Goal: Task Accomplishment & Management: Complete application form

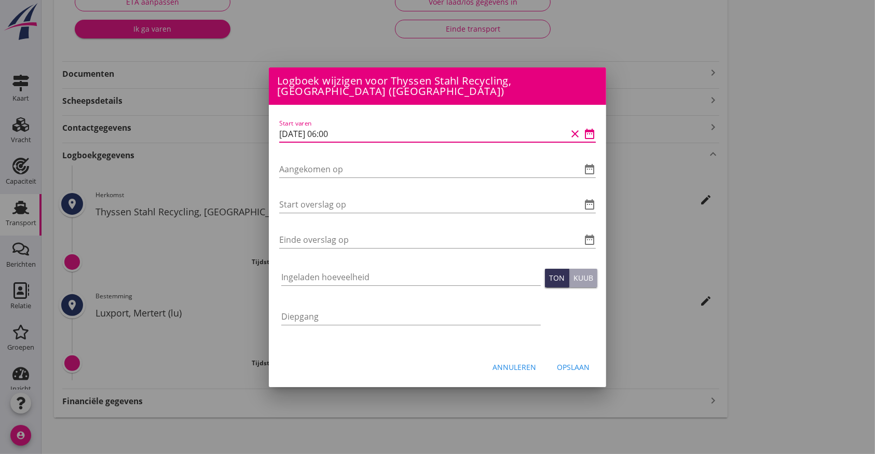
type input "[DATE] 06:00"
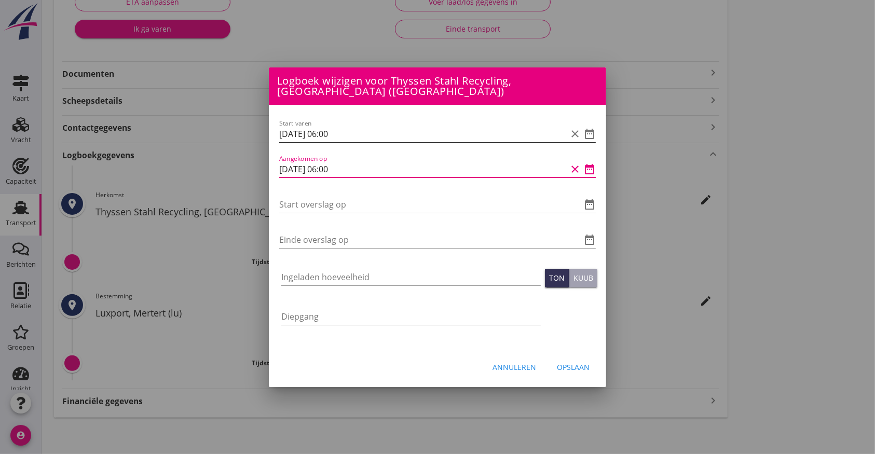
type input "[DATE] 06:00"
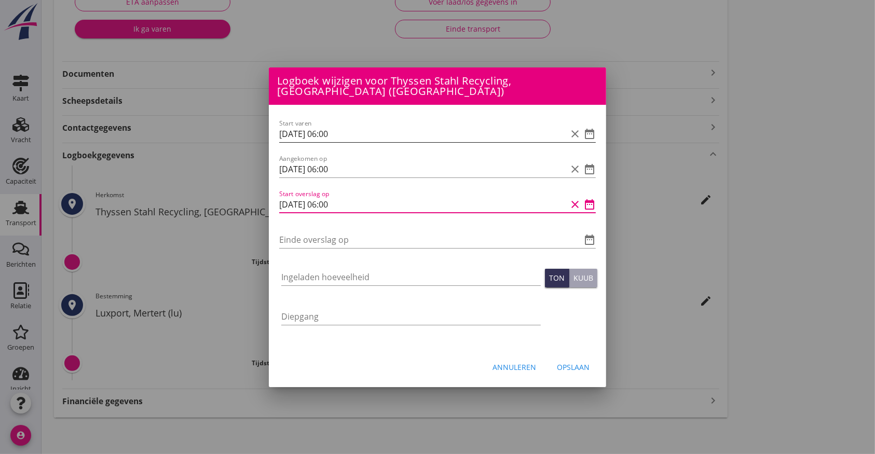
type input "[DATE] 06:00"
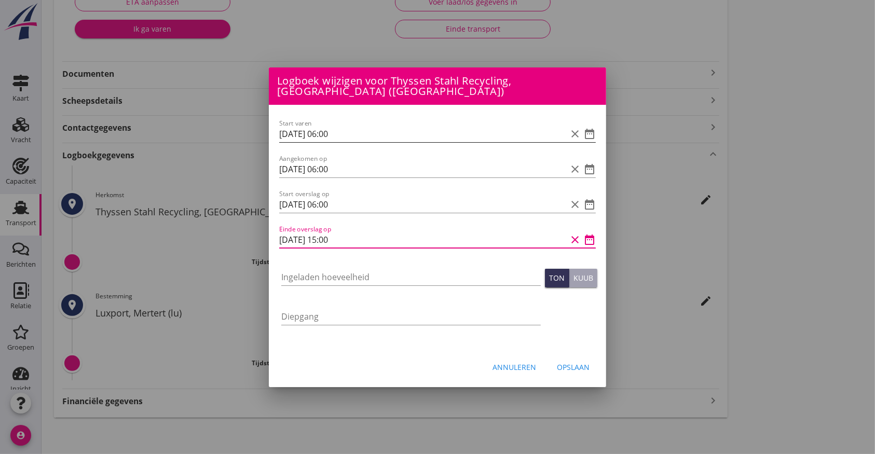
type input "[DATE] 15:00"
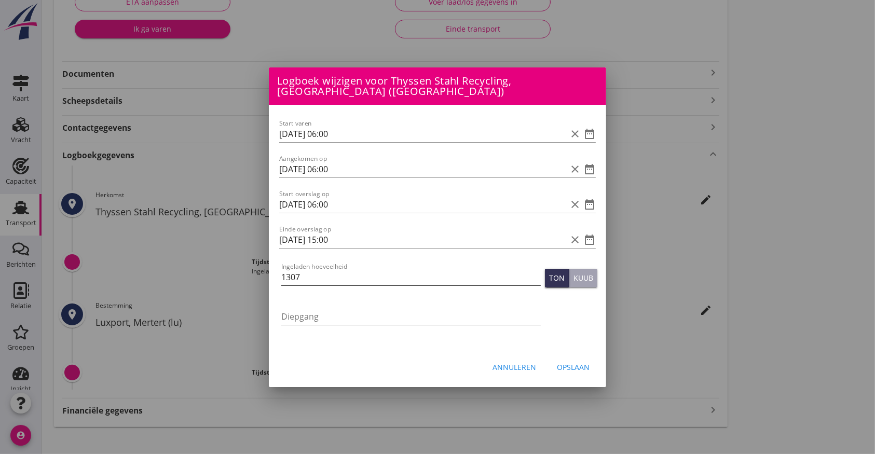
drag, startPoint x: 376, startPoint y: 273, endPoint x: 374, endPoint y: 267, distance: 6.3
click at [374, 269] on input "1307" at bounding box center [411, 277] width 260 height 17
type input "1307.323"
click at [573, 362] on div "Opslaan" at bounding box center [573, 367] width 33 height 11
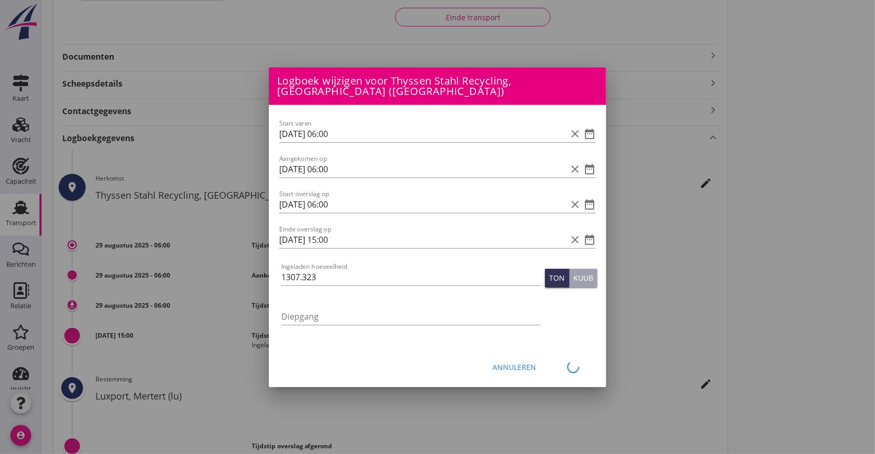
scroll to position [193, 0]
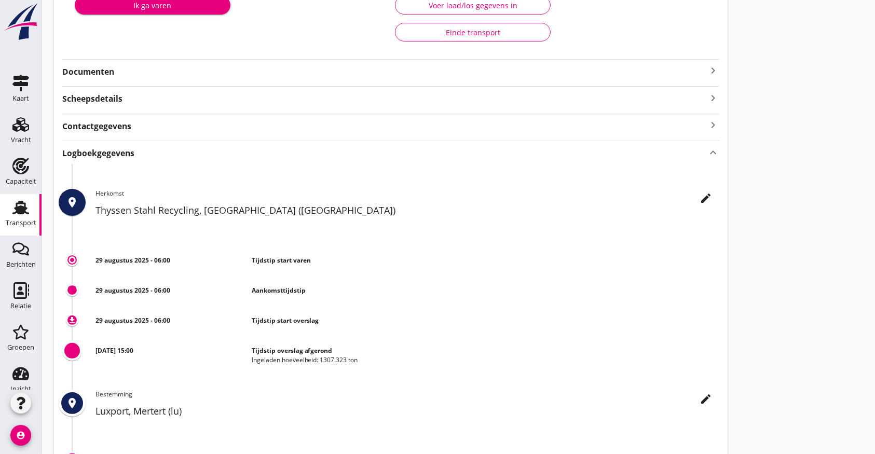
click at [18, 209] on use at bounding box center [20, 207] width 17 height 13
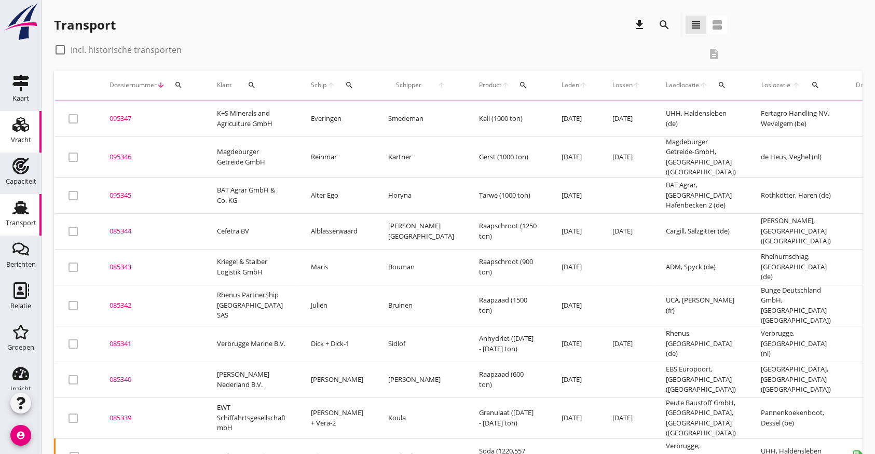
click at [12, 126] on icon "Vracht" at bounding box center [20, 124] width 17 height 17
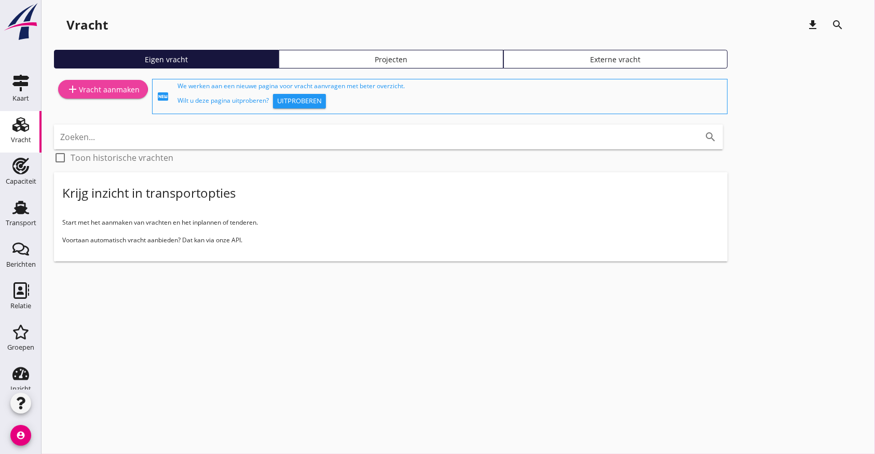
click at [117, 91] on div "add Vracht aanmaken" at bounding box center [102, 89] width 73 height 12
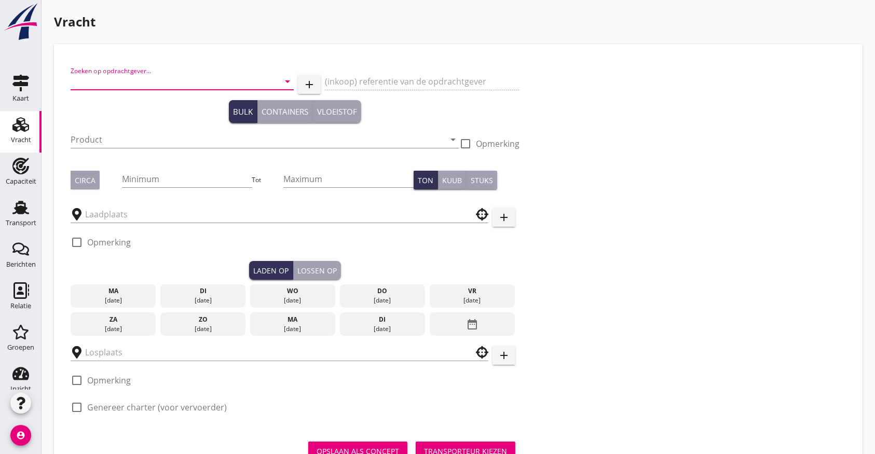
click at [121, 82] on input "Zoeken op opdrachtgever..." at bounding box center [168, 81] width 194 height 17
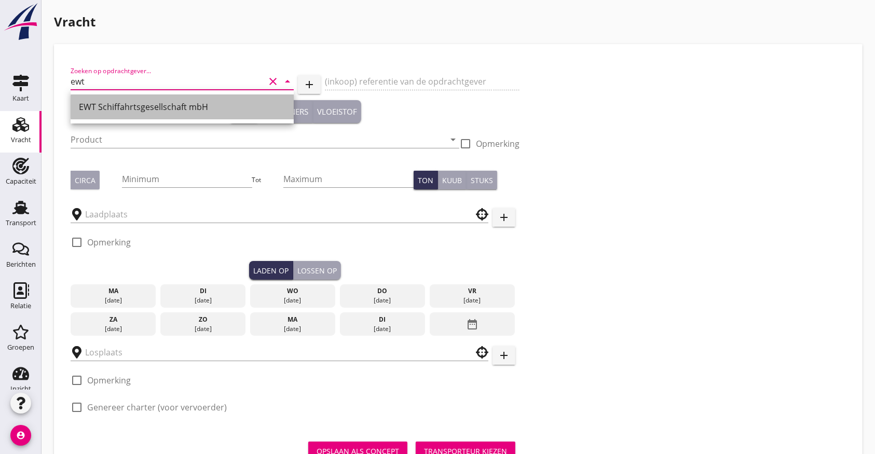
click at [154, 102] on div "EWT Schiffahrtsgesellschaft mbH" at bounding box center [182, 107] width 207 height 12
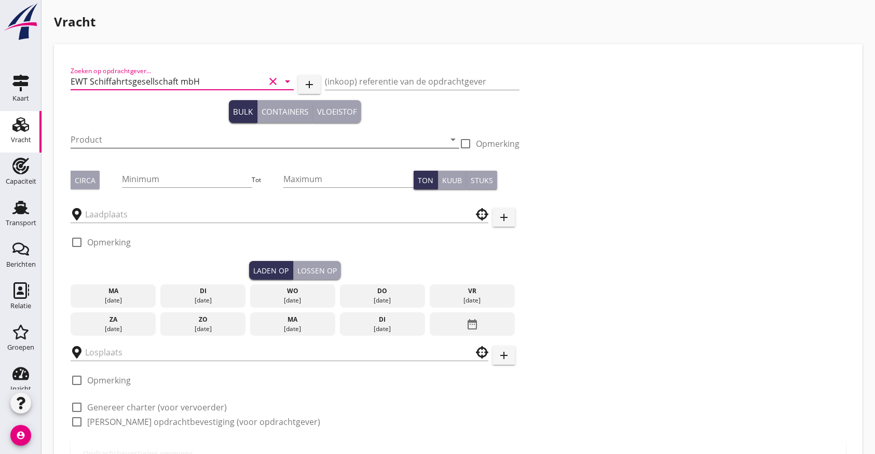
type input "EWT Schiffahrtsgesellschaft mbH"
click at [129, 140] on input "Product" at bounding box center [258, 139] width 374 height 17
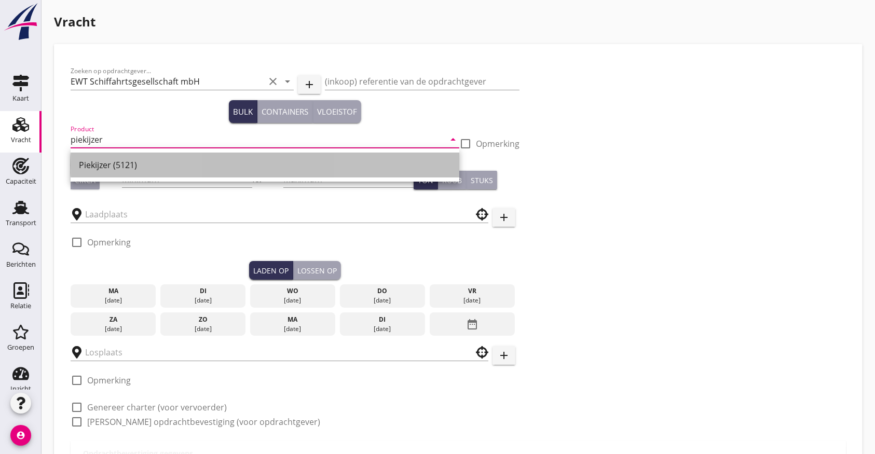
click at [137, 160] on div "Piekijzer (5121)" at bounding box center [265, 165] width 372 height 12
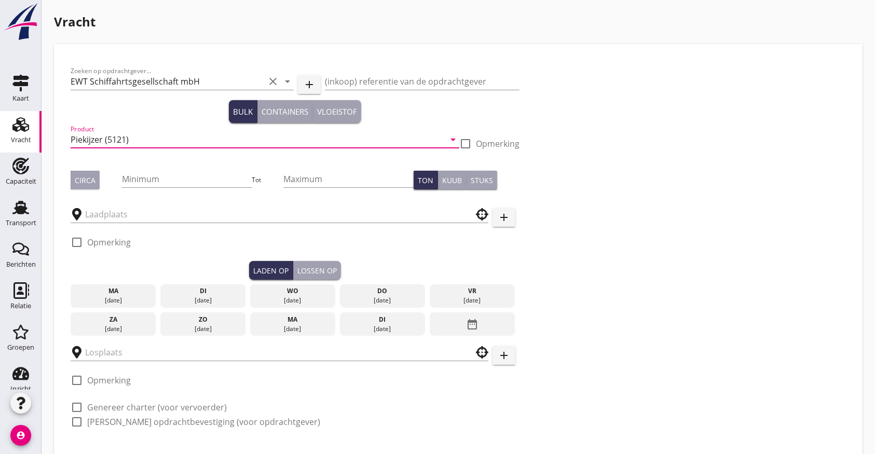
type input "Piekijzer (5121)"
drag, startPoint x: 82, startPoint y: 178, endPoint x: 133, endPoint y: 183, distance: 52.1
click at [83, 179] on div "Circa" at bounding box center [85, 180] width 21 height 11
click at [151, 183] on input "Minimum" at bounding box center [187, 179] width 130 height 17
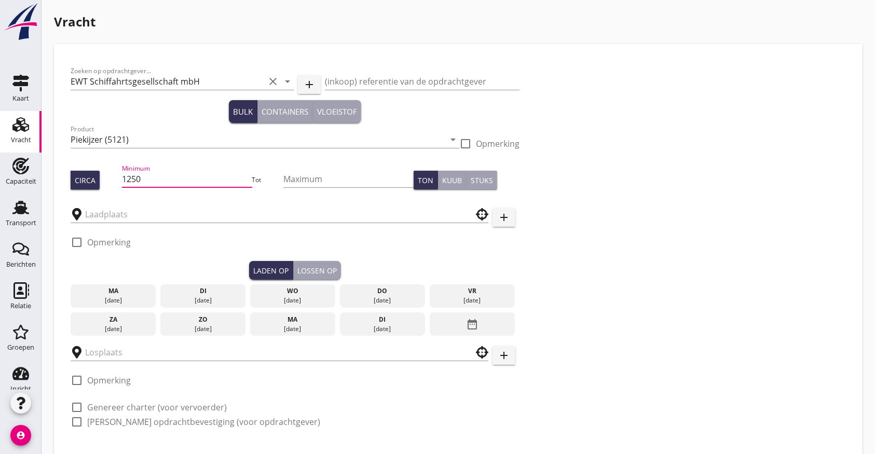
type input "1250"
type button "per_ton"
type button "per_cubic_meter"
click at [125, 222] on input "text" at bounding box center [272, 214] width 374 height 17
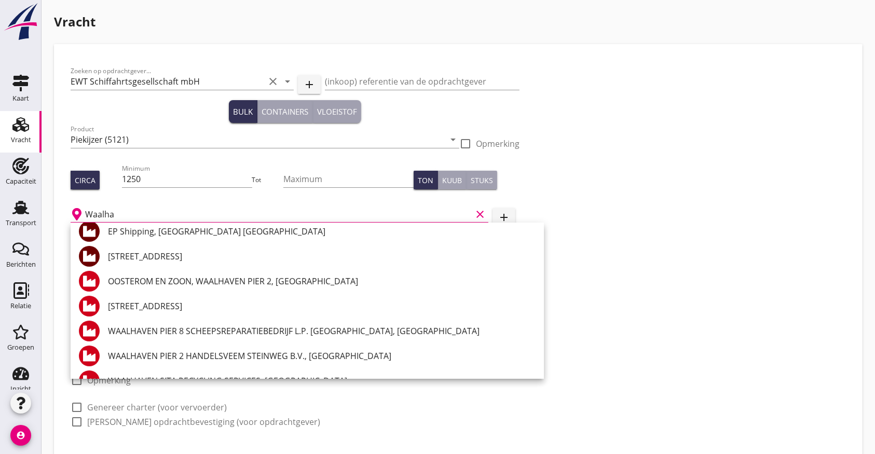
scroll to position [138, 0]
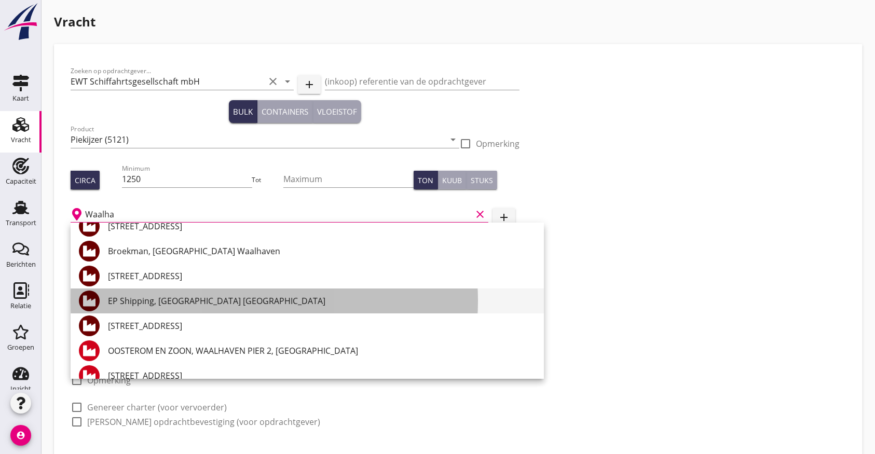
click at [175, 300] on div "EP Shipping, [GEOGRAPHIC_DATA] [GEOGRAPHIC_DATA]" at bounding box center [322, 301] width 428 height 12
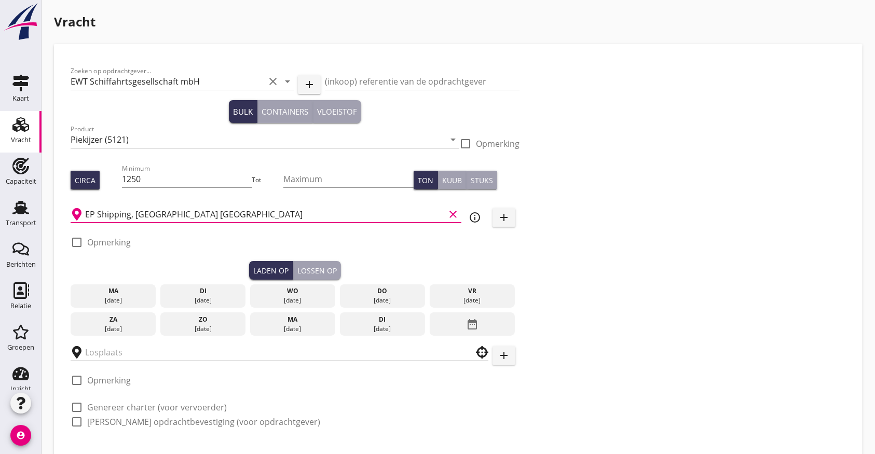
type input "EP Shipping, [GEOGRAPHIC_DATA] [GEOGRAPHIC_DATA]"
drag, startPoint x: 69, startPoint y: 240, endPoint x: 73, endPoint y: 245, distance: 6.6
click at [69, 240] on div at bounding box center [77, 243] width 18 height 18
checkbox input "true"
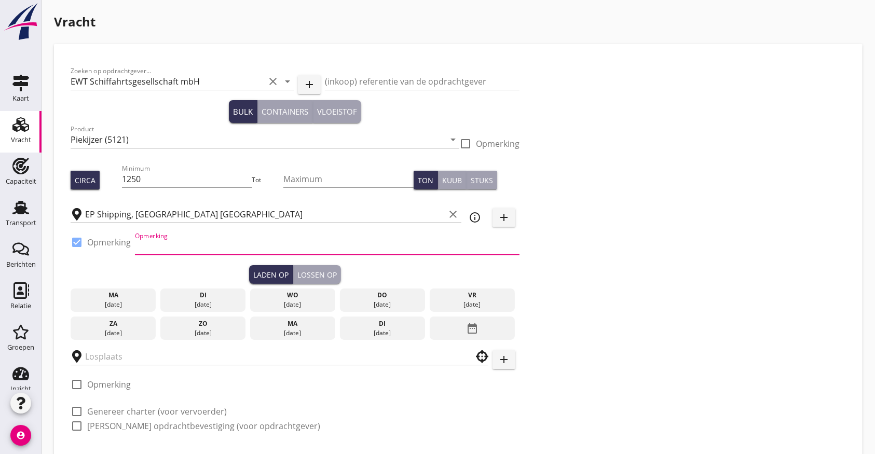
drag, startPoint x: 163, startPoint y: 243, endPoint x: 191, endPoint y: 243, distance: 27.5
click at [167, 243] on input "Opmerking" at bounding box center [327, 246] width 385 height 17
click at [204, 249] on input "ZHD Tel; [PHONE_NUMBER]" at bounding box center [327, 246] width 385 height 17
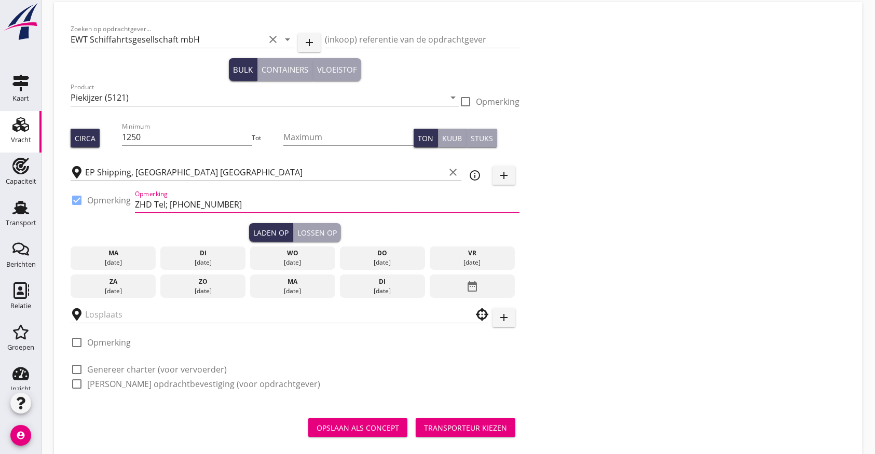
scroll to position [62, 0]
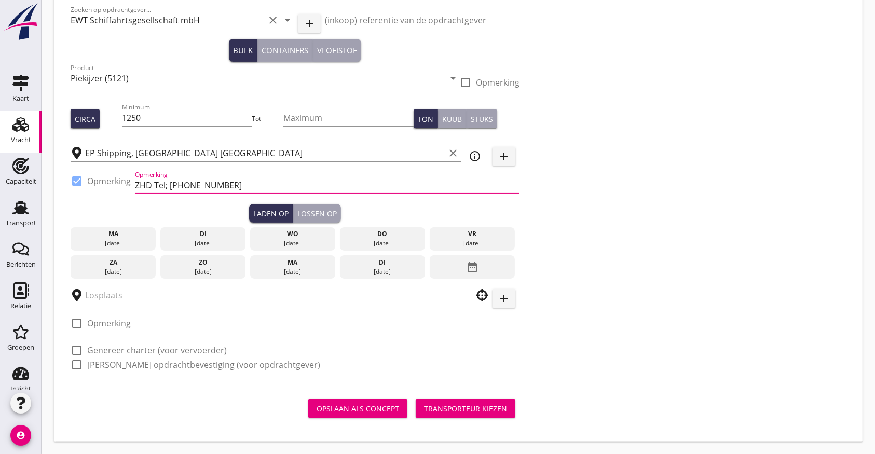
type input "ZHD Tel; [PHONE_NUMBER]"
click at [75, 347] on div at bounding box center [77, 351] width 18 height 18
checkbox input "true"
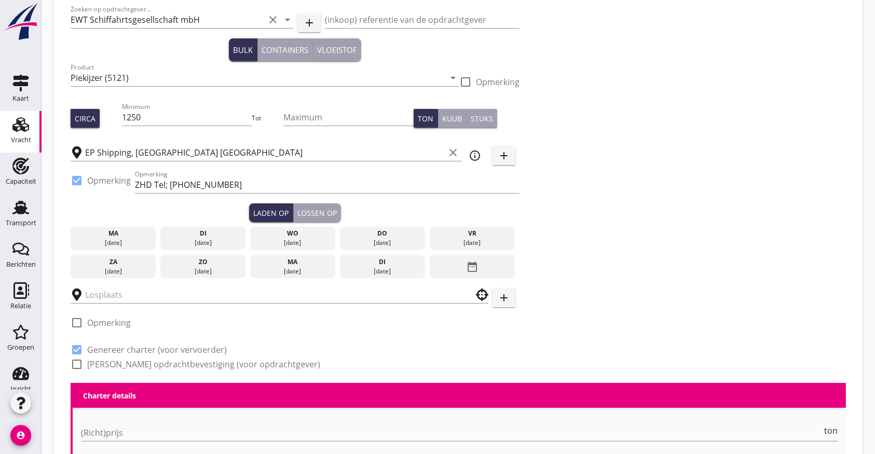
click at [199, 264] on div "zo" at bounding box center [203, 261] width 80 height 9
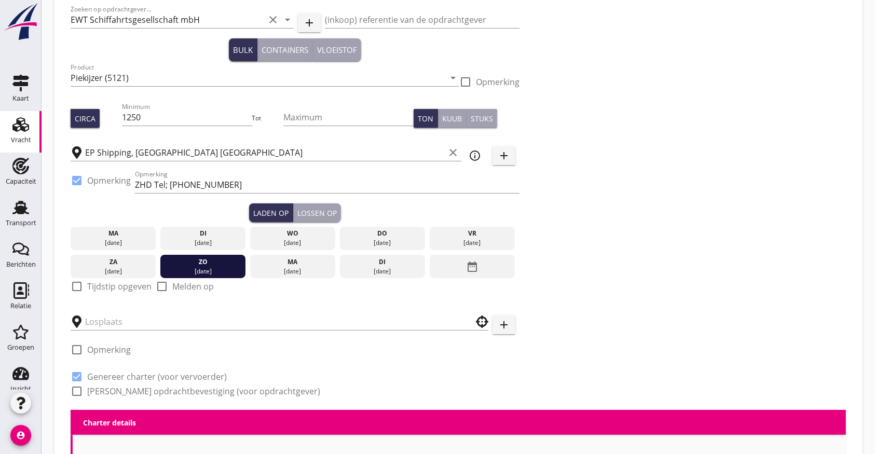
click at [105, 286] on label "Tijdstip opgeven" at bounding box center [119, 286] width 64 height 10
checkbox input "true"
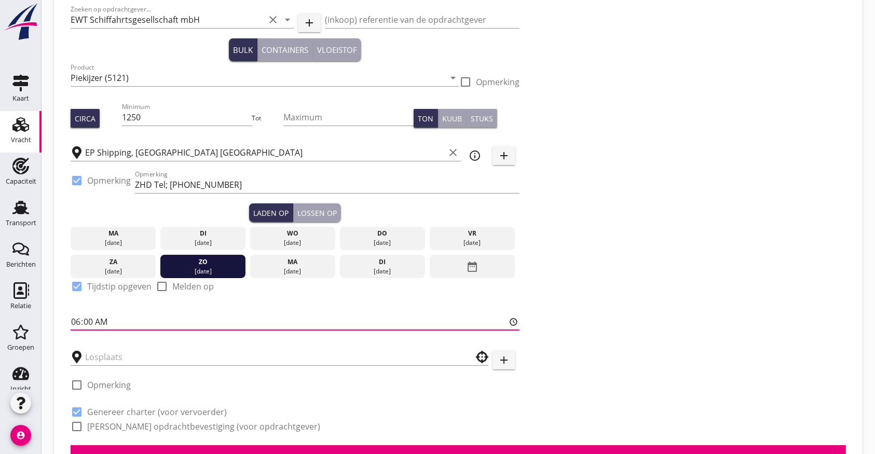
click at [79, 321] on input "06:00" at bounding box center [295, 322] width 449 height 17
type input "18:00"
click at [314, 212] on div "Lossen op" at bounding box center [316, 213] width 39 height 11
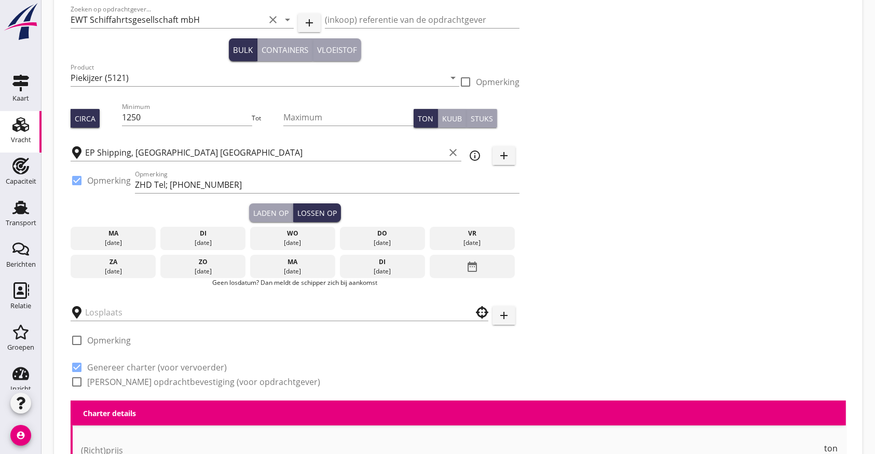
click at [473, 265] on icon "date_range" at bounding box center [472, 266] width 12 height 19
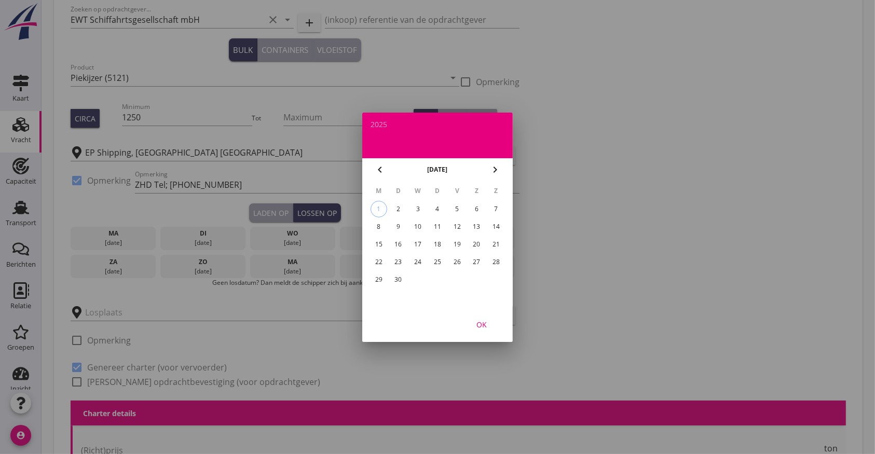
click at [382, 239] on div "15" at bounding box center [379, 244] width 17 height 17
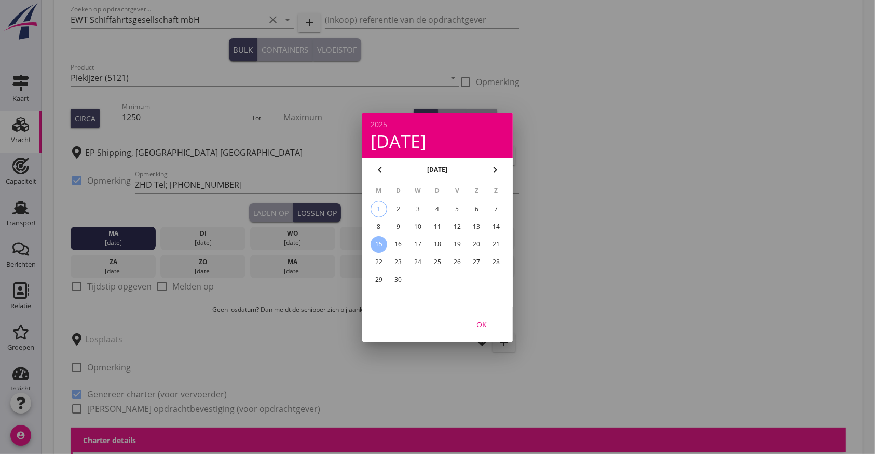
click at [74, 288] on div at bounding box center [437, 227] width 875 height 454
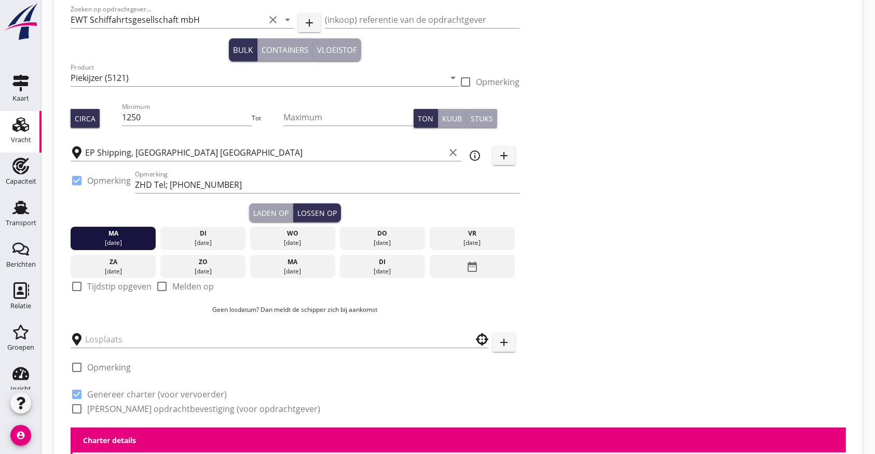
click at [75, 281] on div at bounding box center [77, 287] width 18 height 18
checkbox input "true"
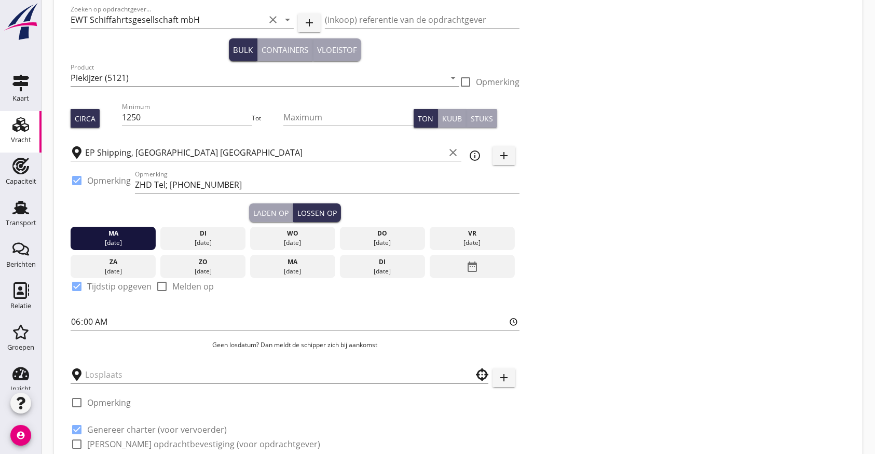
click at [100, 382] on input "text" at bounding box center [272, 375] width 374 height 17
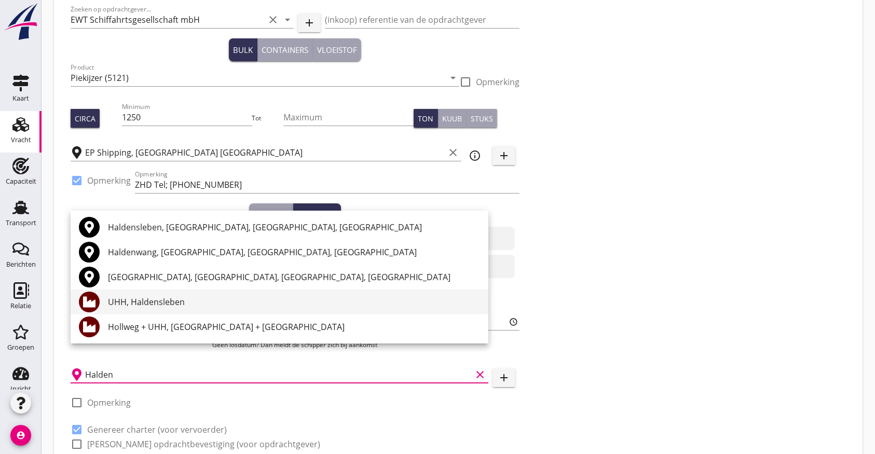
click at [168, 303] on div "UHH, Haldensleben" at bounding box center [294, 302] width 372 height 12
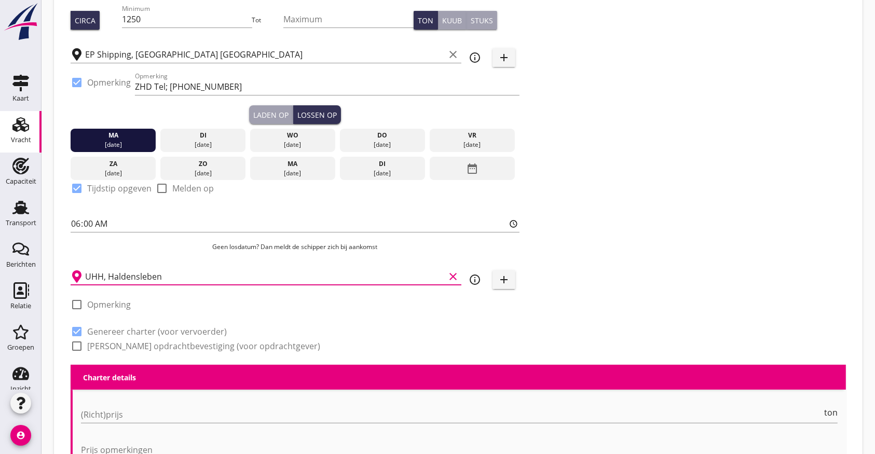
scroll to position [131, 0]
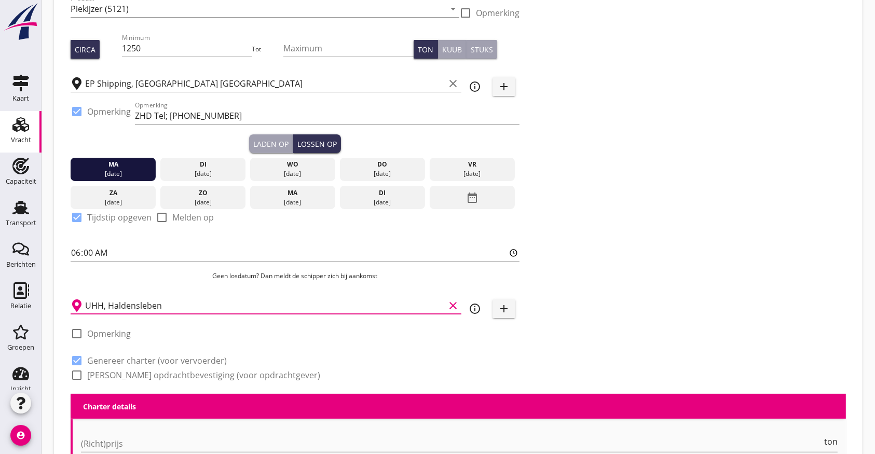
type input "UHH, Haldensleben"
click at [279, 147] on div "Laden op" at bounding box center [270, 144] width 35 height 11
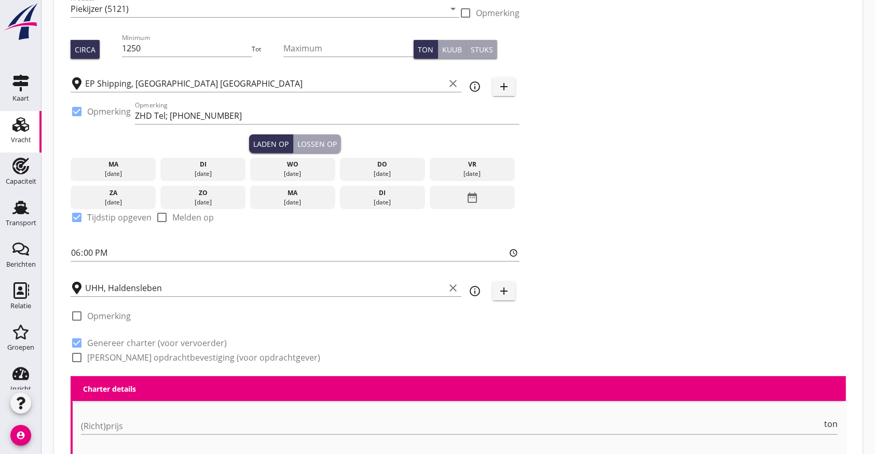
click at [315, 145] on div "Lossen op" at bounding box center [316, 144] width 39 height 11
type input "06:00"
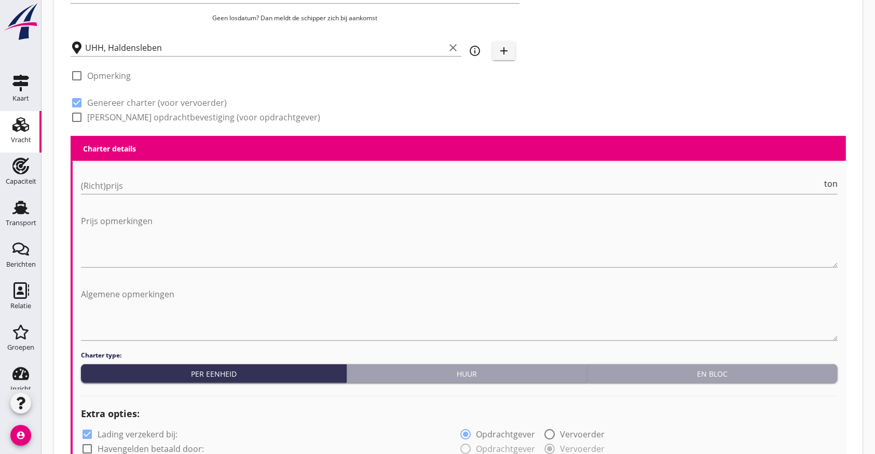
scroll to position [408, 0]
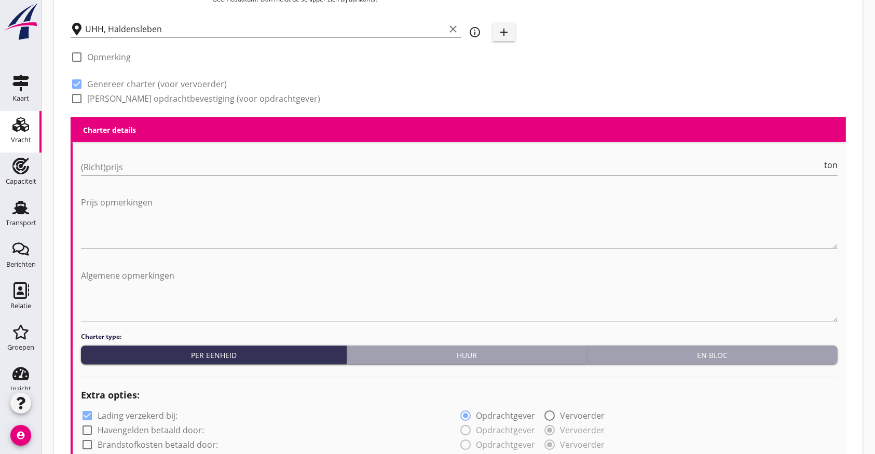
click at [91, 98] on label "[PERSON_NAME] opdrachtbevestiging (voor opdrachtgever)" at bounding box center [203, 98] width 233 height 10
checkbox input "true"
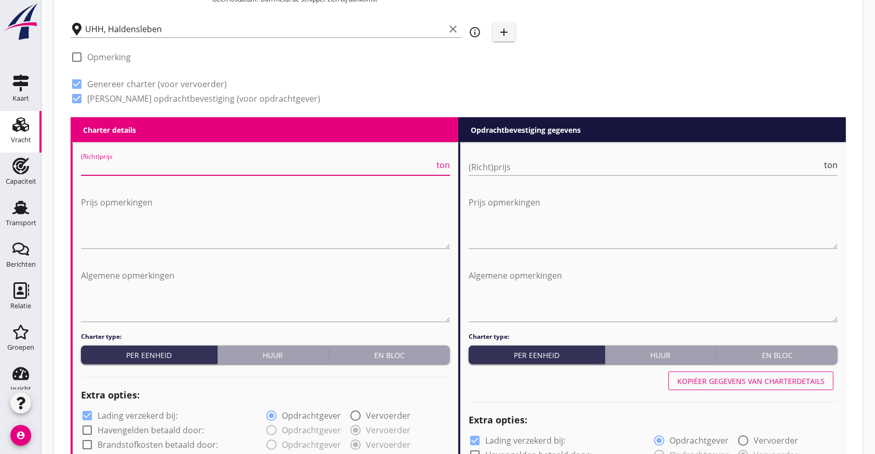
click at [126, 159] on input "(Richt)prijs" at bounding box center [258, 167] width 354 height 17
type input "13"
type input "13.00"
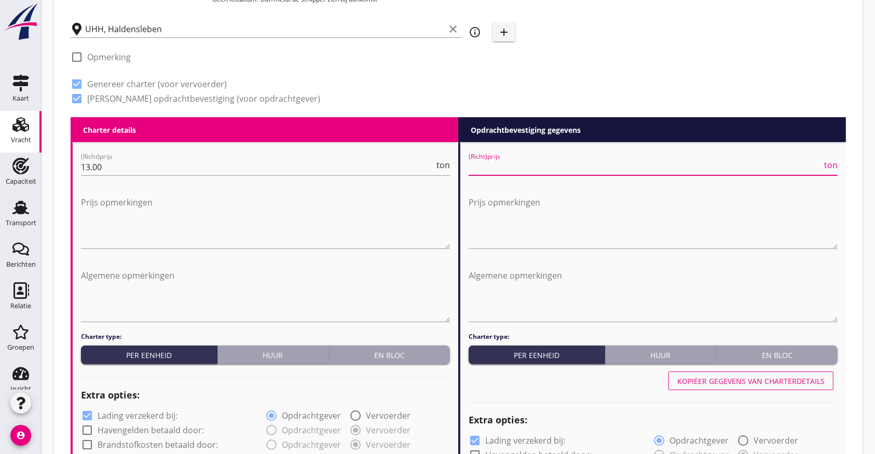
click at [505, 166] on input "(Richt)prijs" at bounding box center [646, 167] width 354 height 17
type input "14.80"
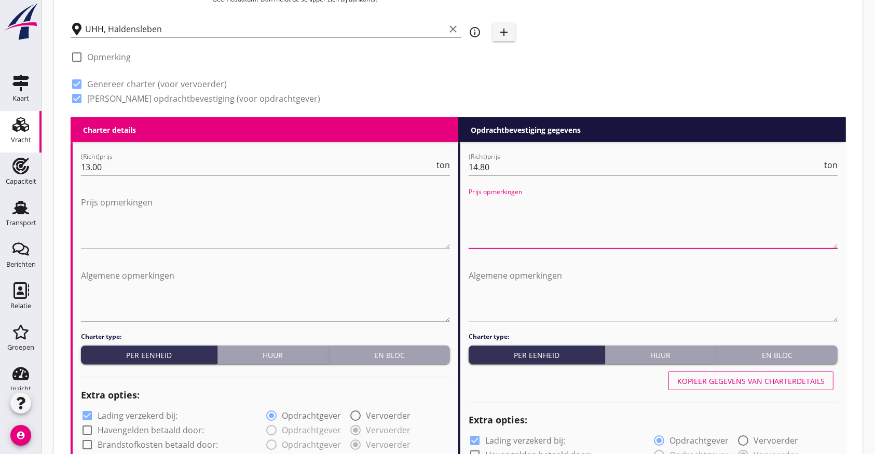
click at [146, 308] on textarea "Algemene opmerkingen" at bounding box center [265, 294] width 369 height 55
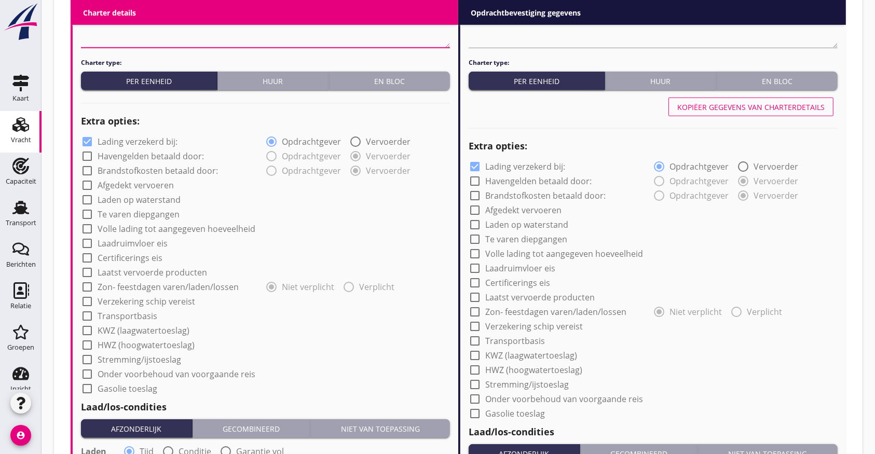
scroll to position [685, 0]
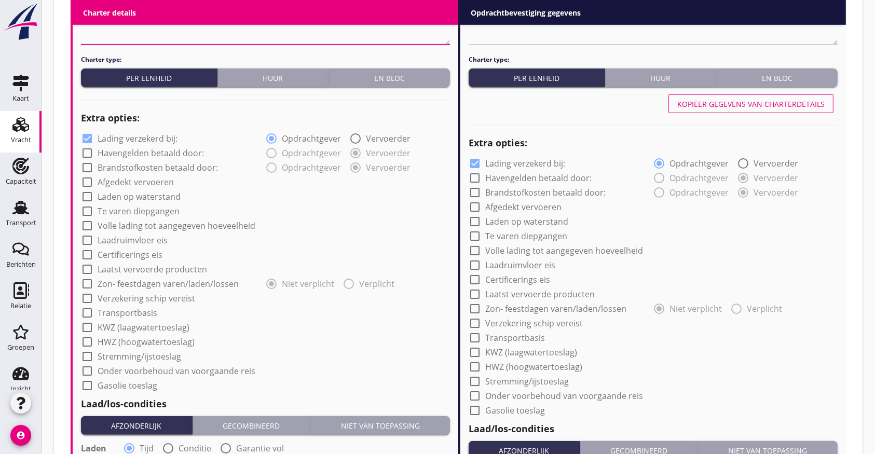
type textarea "1 a 2 soorten! op hopen [PERSON_NAME]: [DATE] 18:00 uur of eerder indien mogeli…"
click at [113, 185] on label "Afgedekt vervoeren" at bounding box center [136, 182] width 76 height 10
click at [116, 180] on label "Afgedekt vervoeren" at bounding box center [136, 182] width 76 height 10
checkbox input "false"
click at [113, 225] on label "Volle lading tot aangegeven hoeveelheid" at bounding box center [177, 226] width 158 height 10
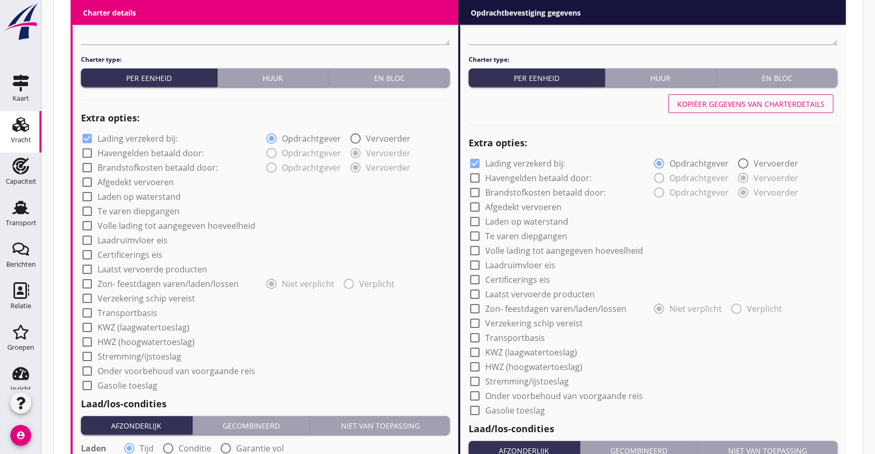
checkbox input "true"
click at [89, 307] on div at bounding box center [87, 313] width 18 height 18
checkbox input "true"
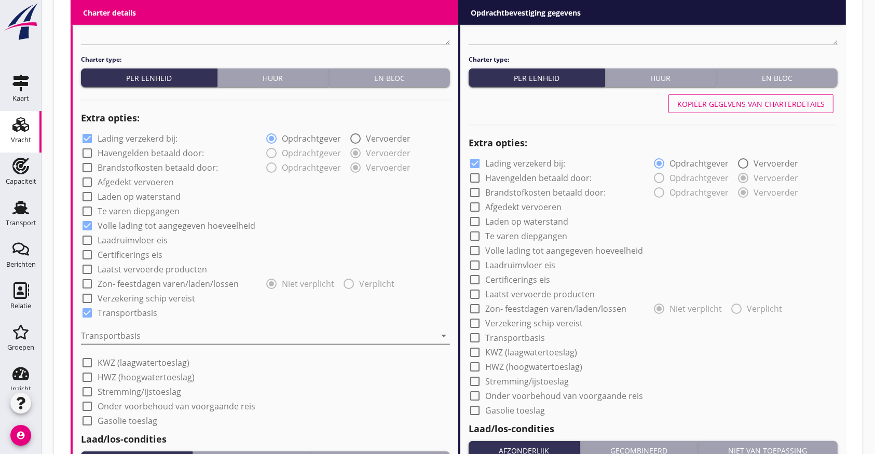
click at [99, 335] on div at bounding box center [258, 336] width 355 height 17
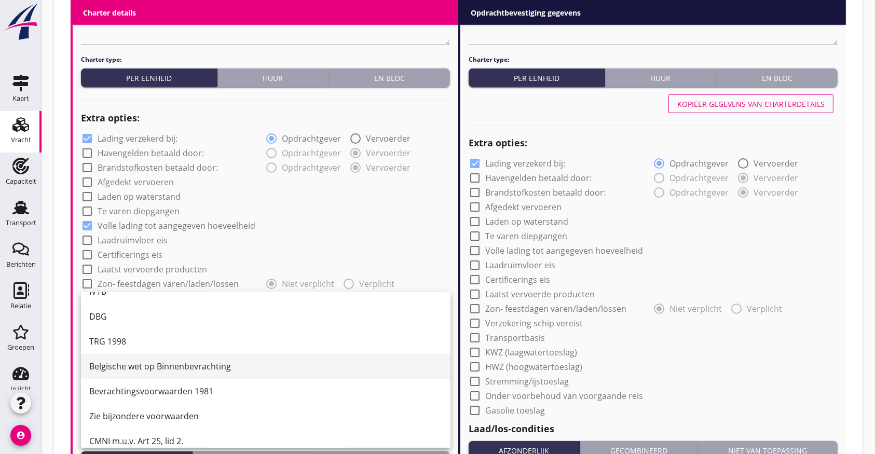
scroll to position [26, 0]
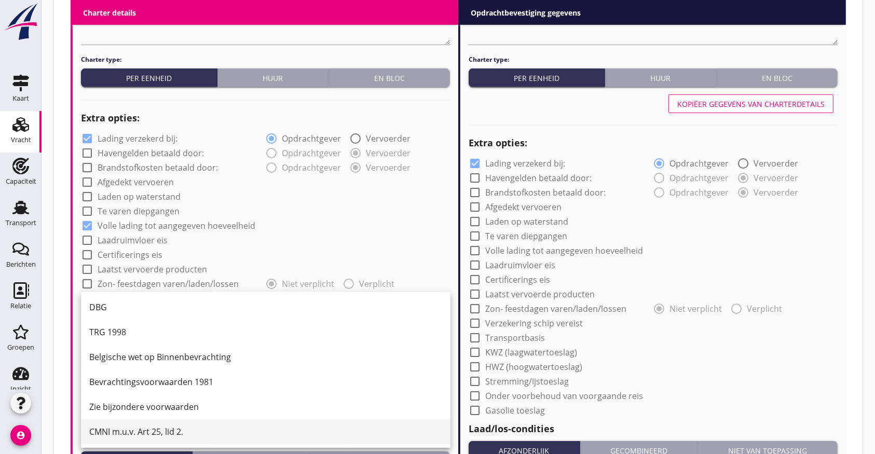
click at [168, 431] on div "CMNI m.u.v. Art 25, lid 2." at bounding box center [265, 432] width 353 height 12
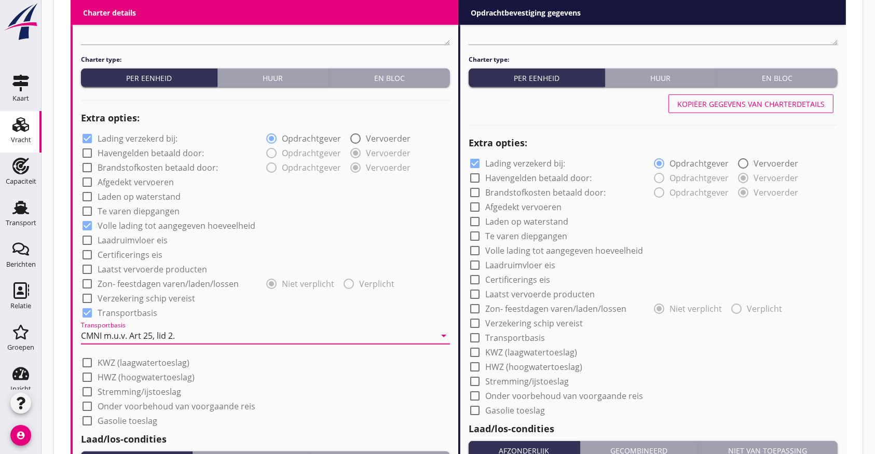
click at [132, 367] on label "KWZ (laagwatertoeslag)" at bounding box center [144, 363] width 92 height 10
checkbox input "true"
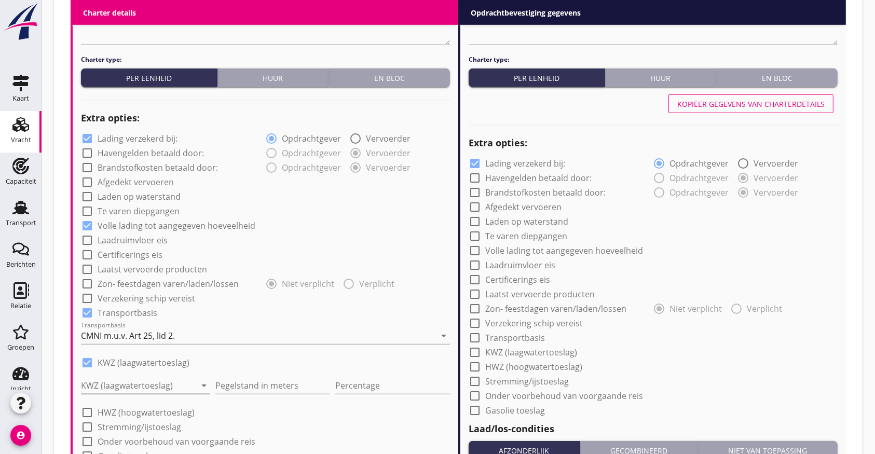
click at [138, 383] on div at bounding box center [138, 385] width 115 height 17
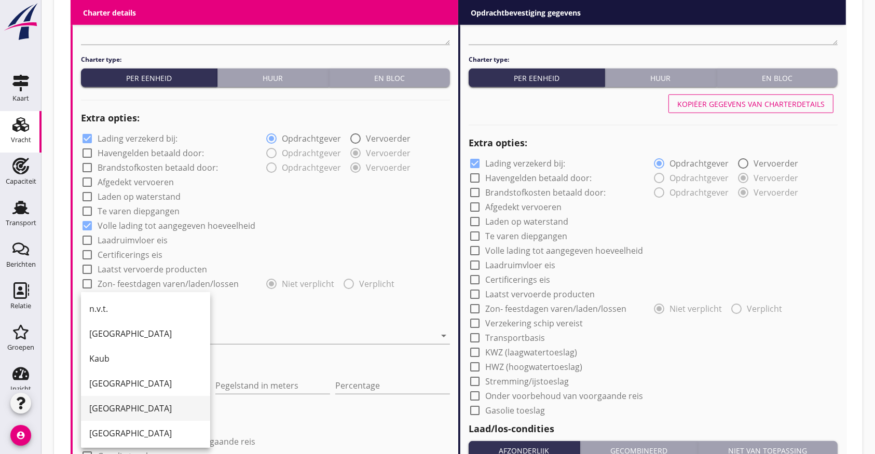
click at [125, 408] on div "[GEOGRAPHIC_DATA]" at bounding box center [145, 408] width 113 height 12
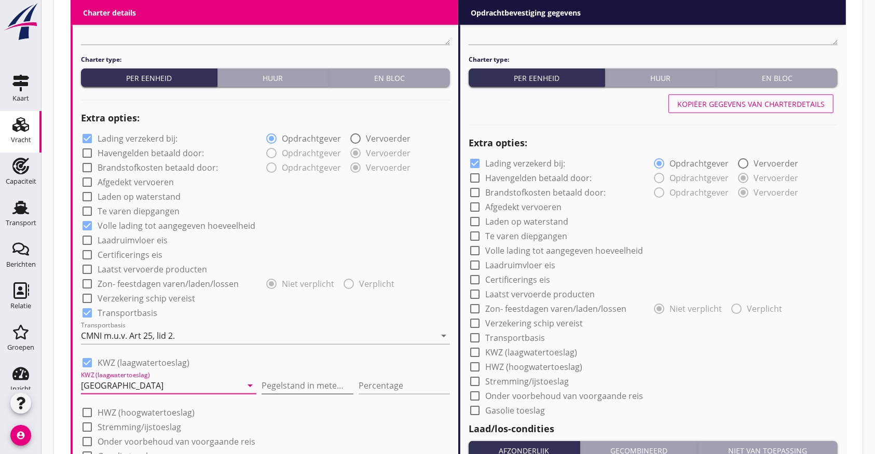
click at [263, 391] on input "Pegelstand in meters" at bounding box center [307, 385] width 91 height 17
type input "2.50"
click at [373, 379] on input "Percentage" at bounding box center [404, 385] width 91 height 17
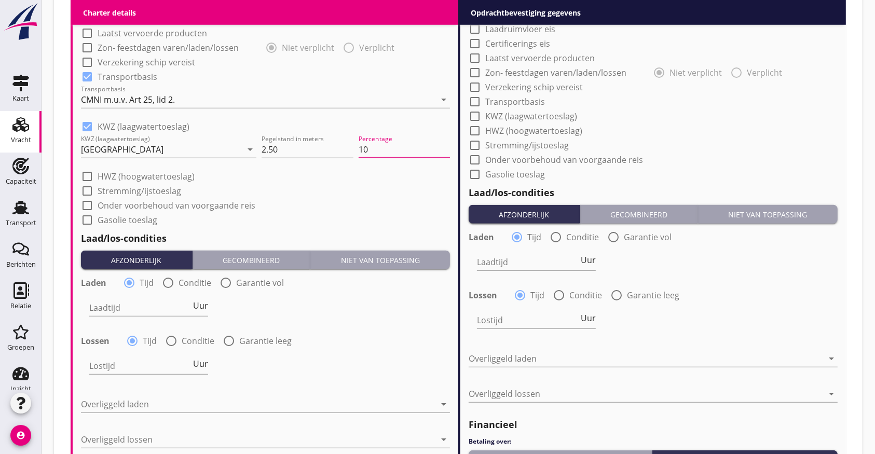
scroll to position [892, 0]
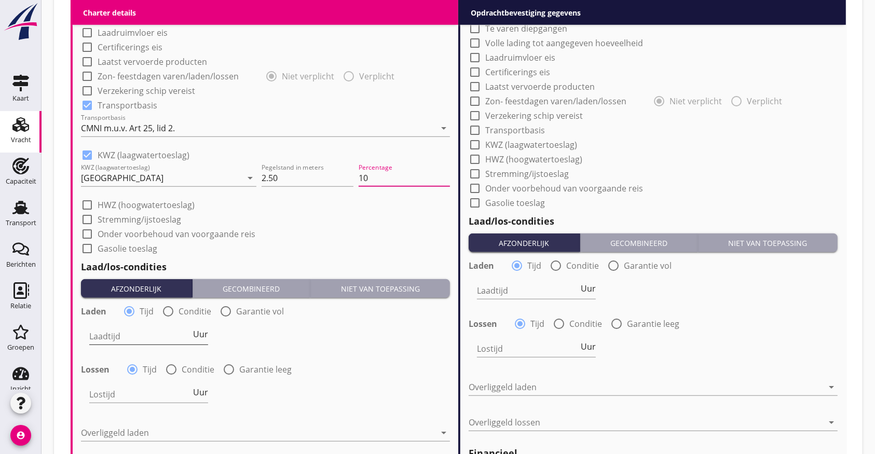
type input "10"
click at [118, 341] on input "Laadtijd" at bounding box center [140, 336] width 102 height 17
type input "48"
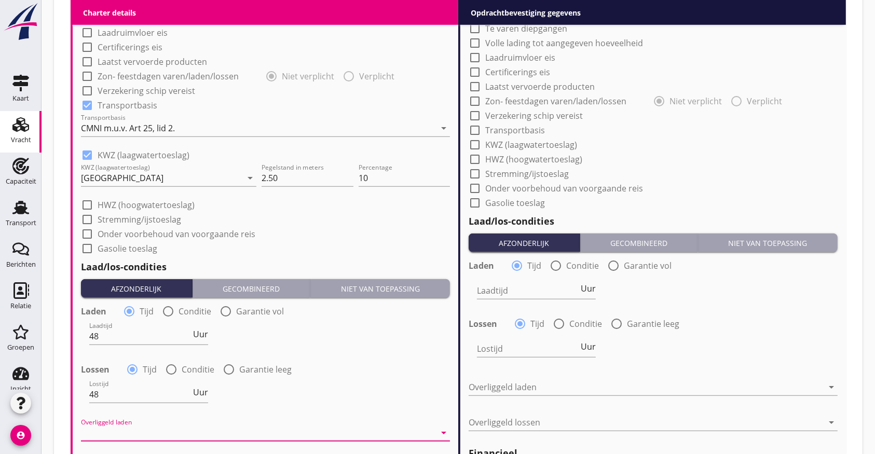
scroll to position [1134, 0]
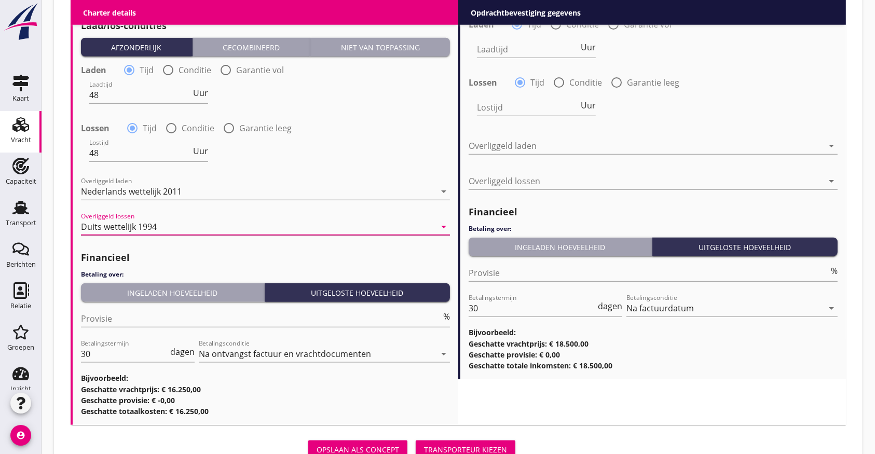
click at [387, 226] on div "Duits wettelijk 1994" at bounding box center [258, 227] width 355 height 17
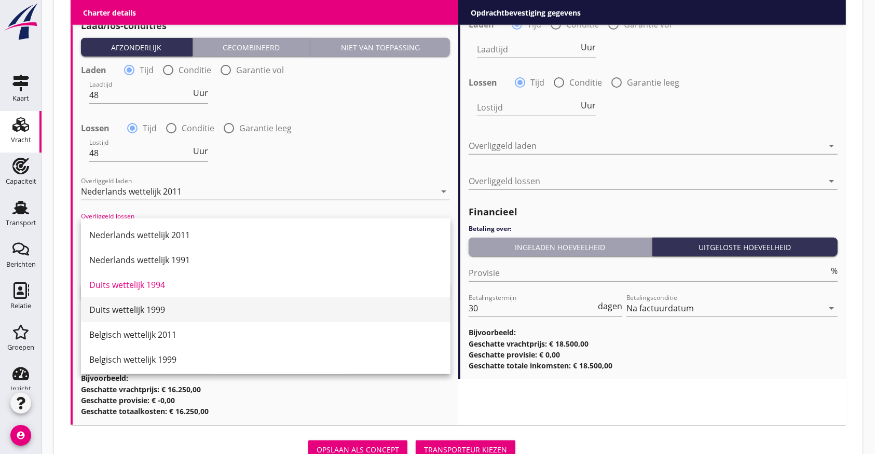
click at [151, 313] on div "Duits wettelijk 1999" at bounding box center [265, 310] width 353 height 12
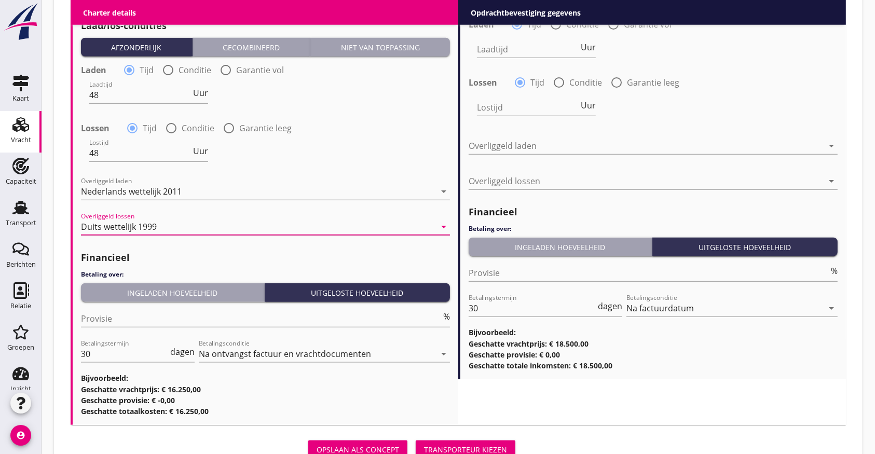
click at [182, 291] on div "Ingeladen hoeveelheid" at bounding box center [172, 293] width 175 height 11
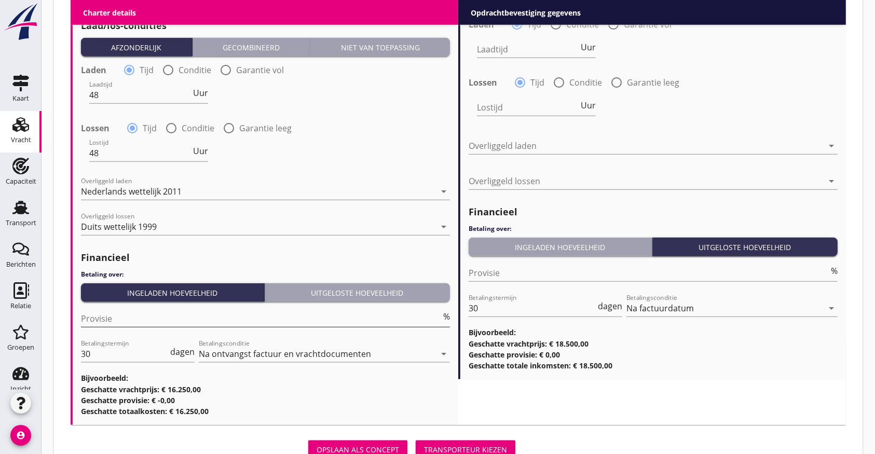
click at [142, 316] on input "Provisie" at bounding box center [261, 318] width 360 height 17
type input "5"
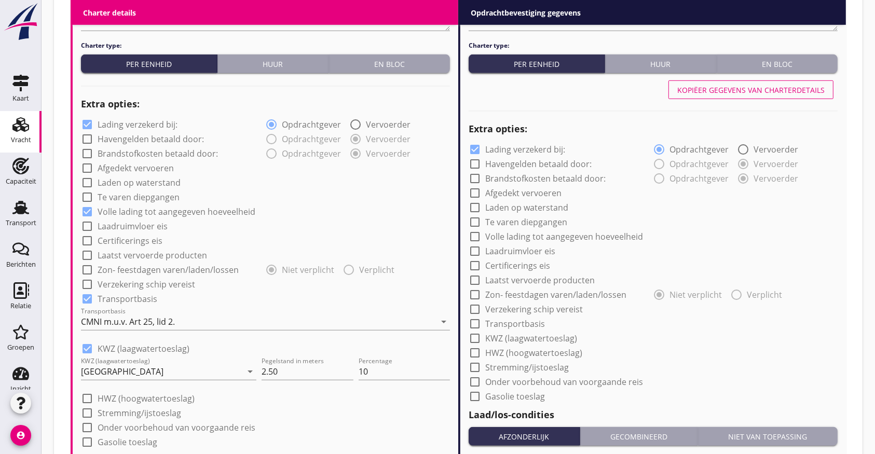
scroll to position [718, 0]
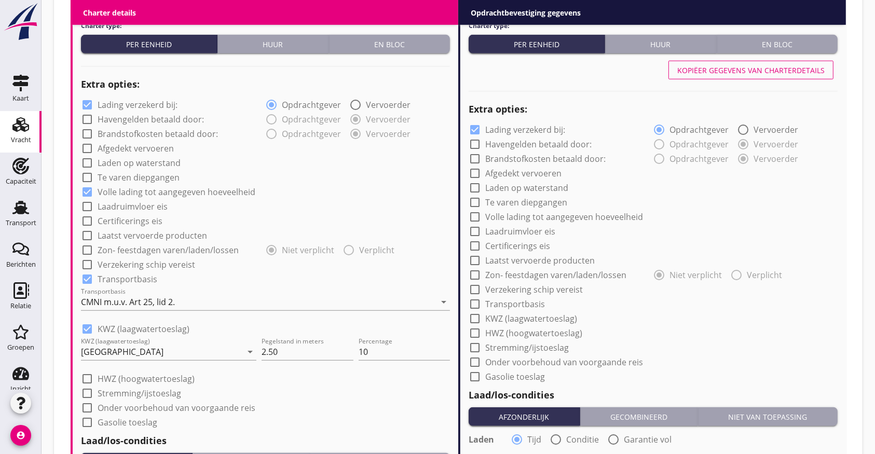
click at [91, 264] on div at bounding box center [87, 265] width 18 height 18
checkbox input "true"
click at [93, 150] on div at bounding box center [87, 149] width 18 height 18
checkbox input "true"
click at [787, 24] on h4 "Charter type:" at bounding box center [653, 25] width 369 height 9
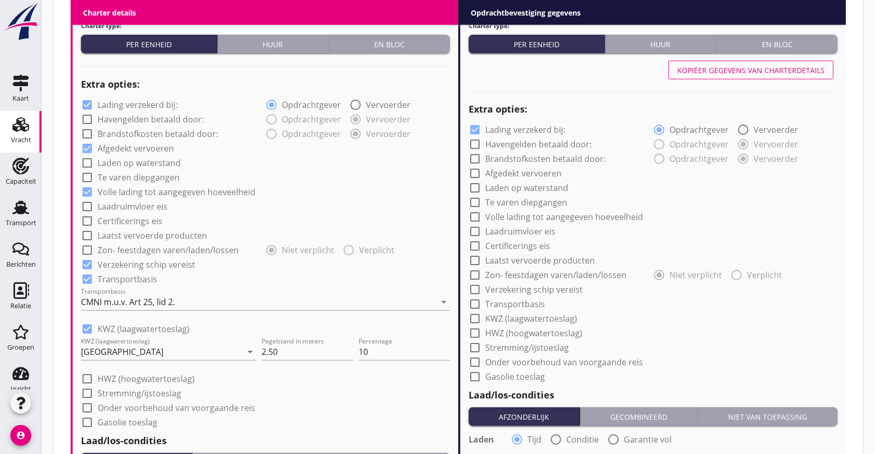
click at [790, 76] on button "Kopiëer gegevens van charterdetails" at bounding box center [751, 70] width 165 height 19
checkbox input "true"
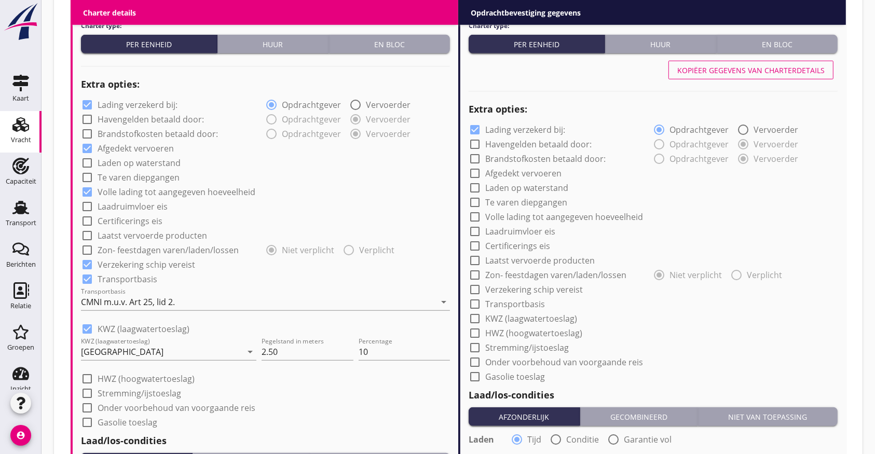
checkbox input "true"
type input "48"
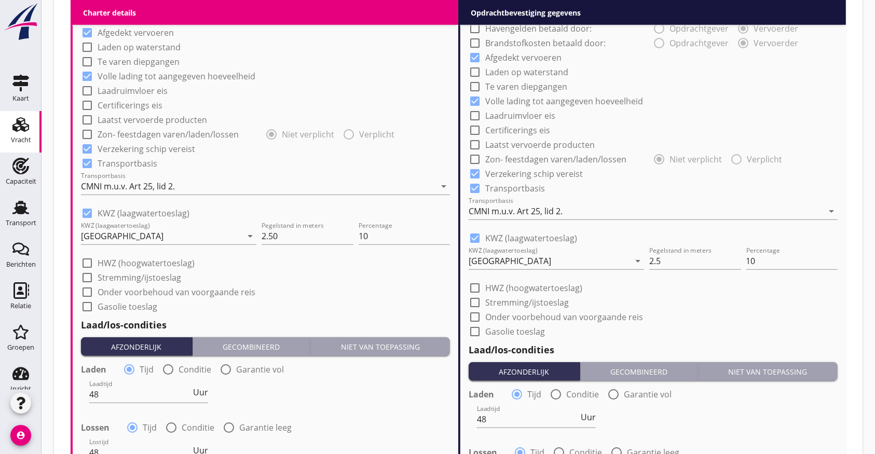
scroll to position [1200, 0]
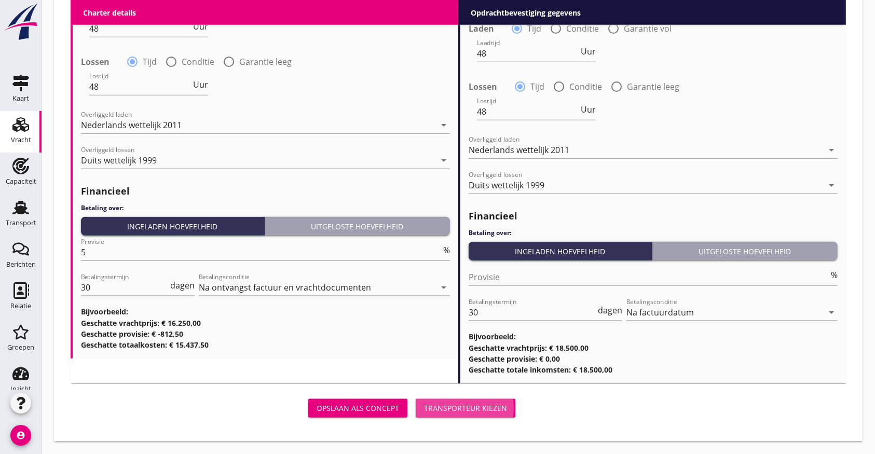
click at [451, 405] on div "Transporteur kiezen" at bounding box center [465, 408] width 83 height 11
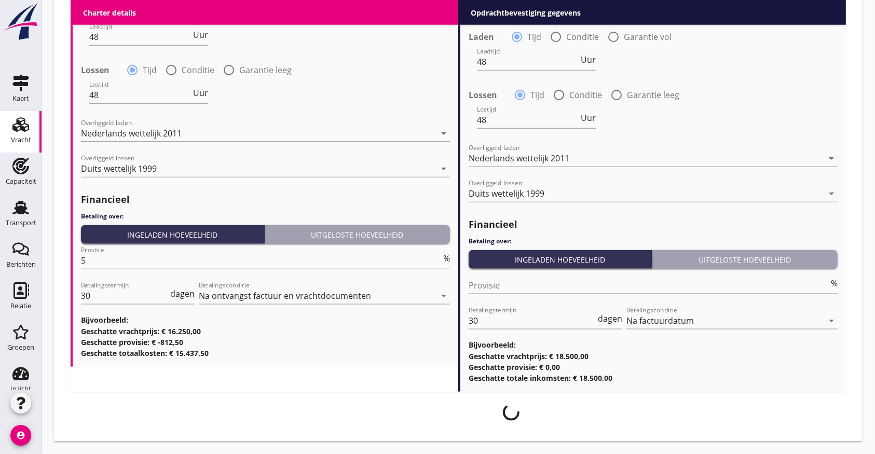
scroll to position [1192, 0]
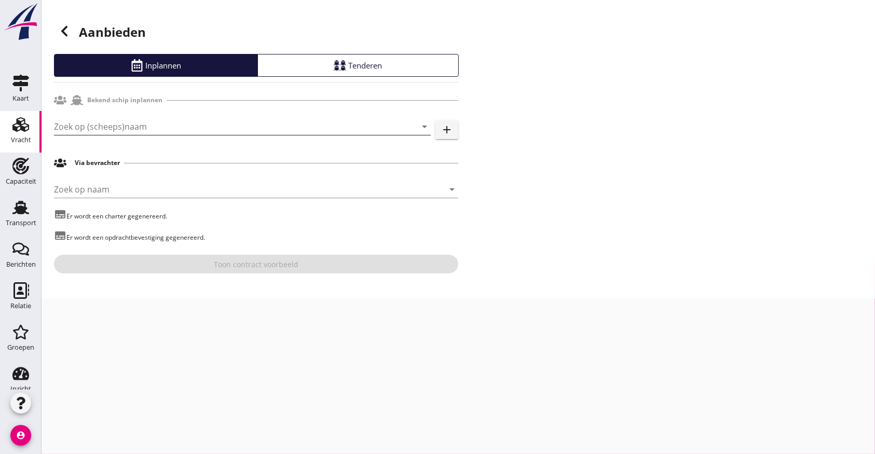
click at [146, 131] on input "Zoek op (scheeps)naam" at bounding box center [228, 126] width 348 height 17
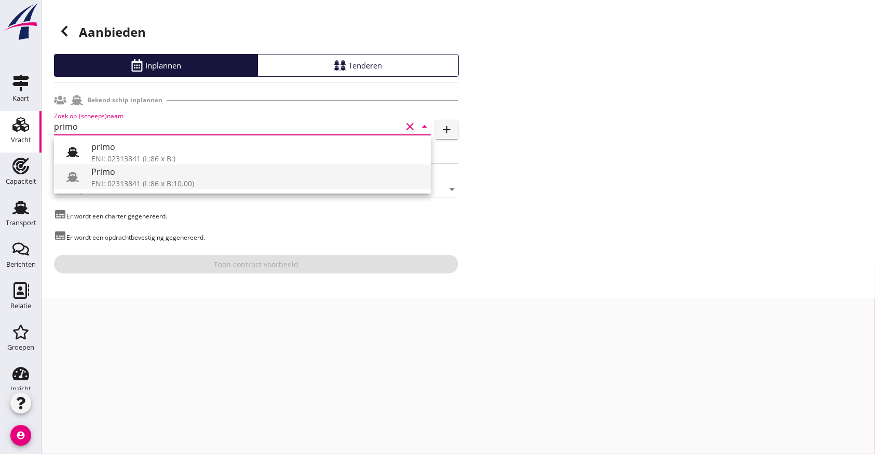
click at [123, 175] on div "Primo" at bounding box center [256, 172] width 331 height 12
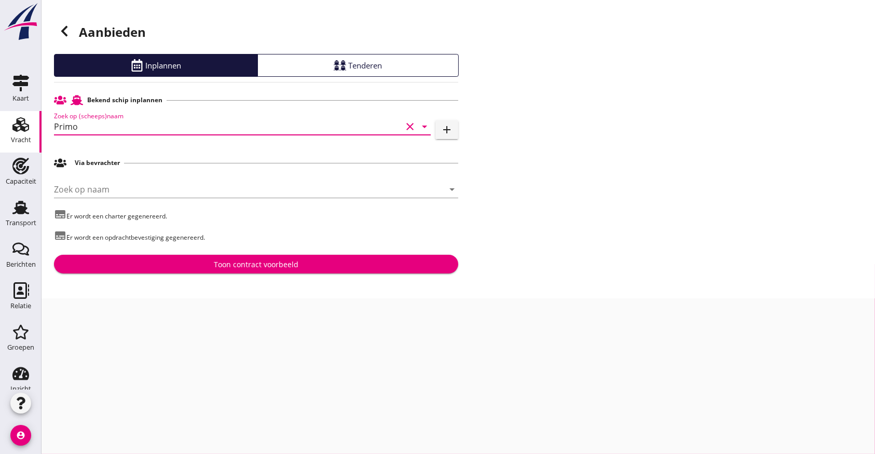
type input "Primo"
click at [148, 259] on div "Toon contract voorbeeld" at bounding box center [256, 264] width 388 height 11
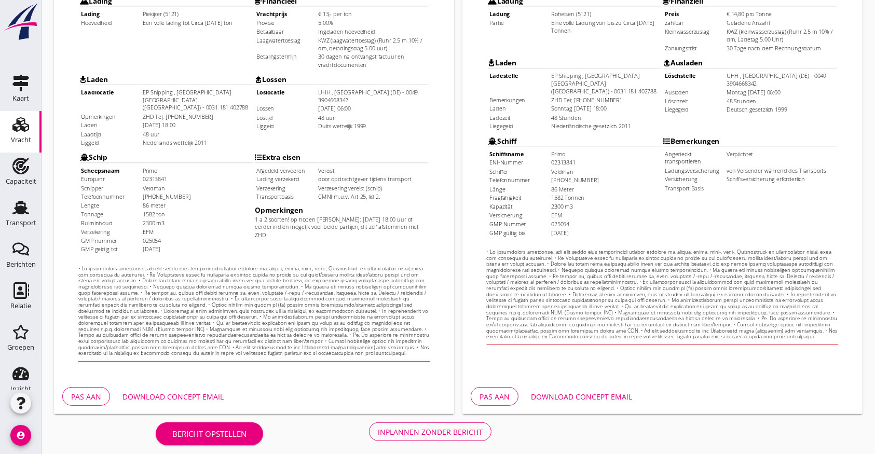
scroll to position [298, 0]
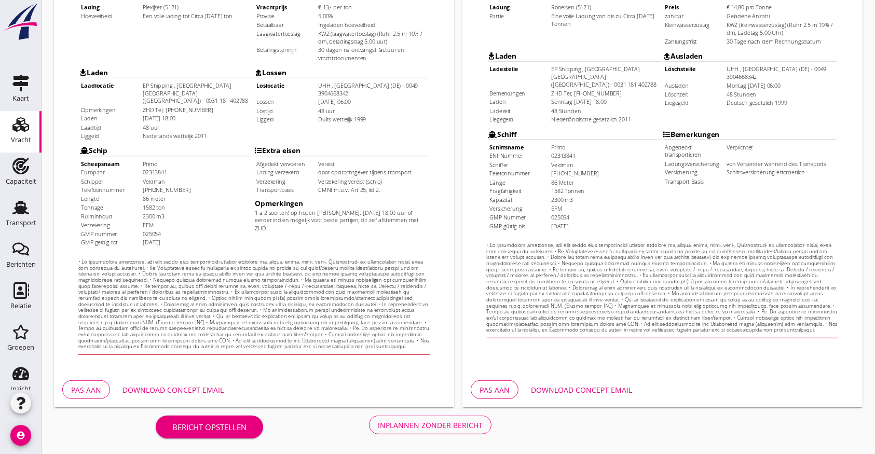
click at [179, 388] on div "Download concept email" at bounding box center [173, 390] width 101 height 11
click at [106, 391] on button "Pas aan" at bounding box center [86, 390] width 48 height 19
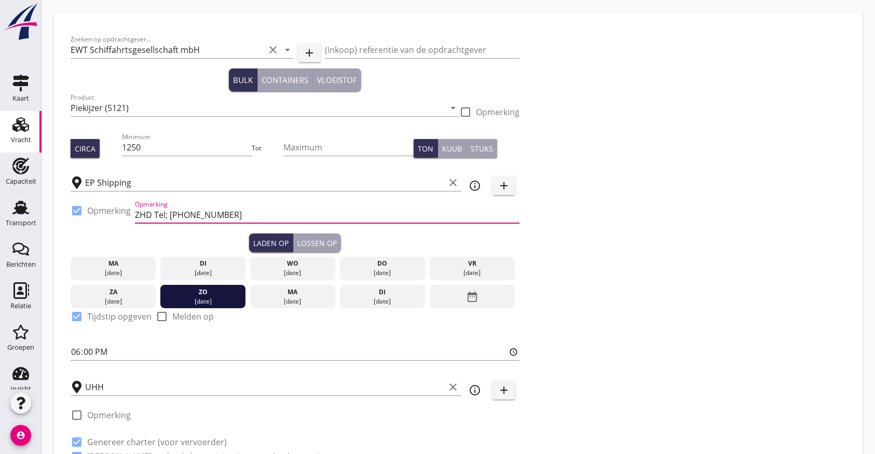
click at [320, 218] on input "ZHD Tel; [PHONE_NUMBER]" at bounding box center [327, 215] width 385 height 17
type input "ZHD Tel; [PHONE_NUMBER] Ex MV Eco Nemesys"
click at [583, 361] on div "Zoeken op opdrachtgever... EWT Schiffahrtsgesellschaft mbH clear arrow_drop_dow…" at bounding box center [458, 252] width 784 height 446
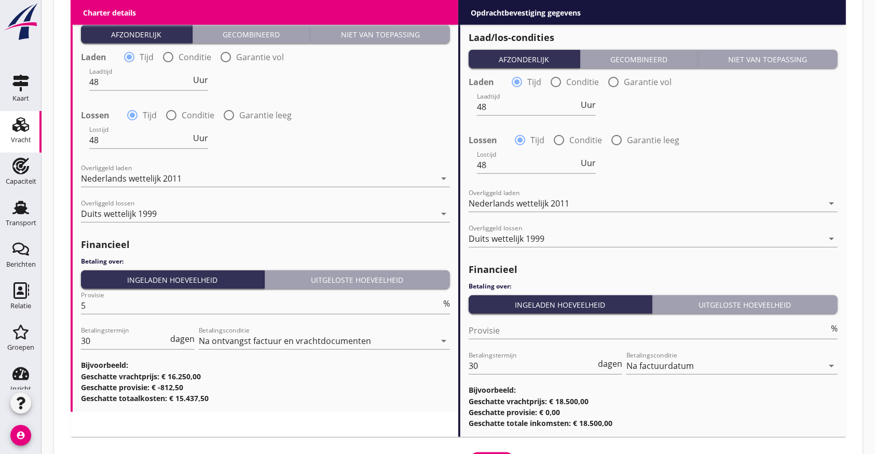
scroll to position [1150, 0]
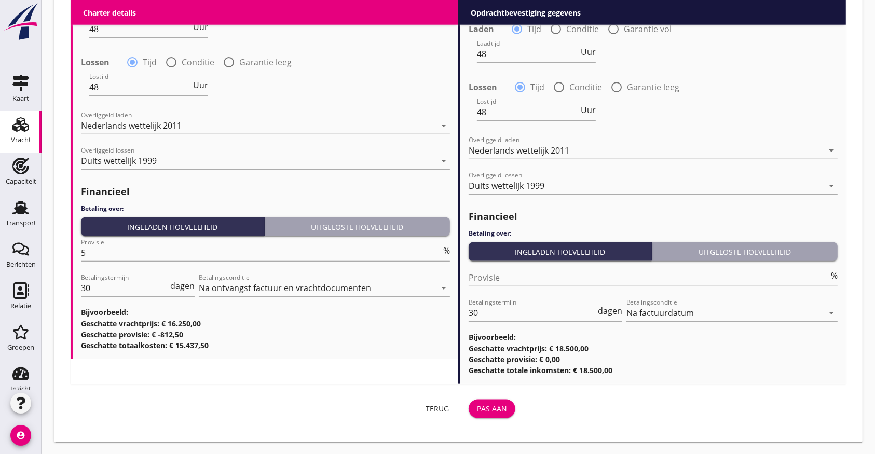
click at [490, 407] on div "Pas aan" at bounding box center [492, 408] width 30 height 11
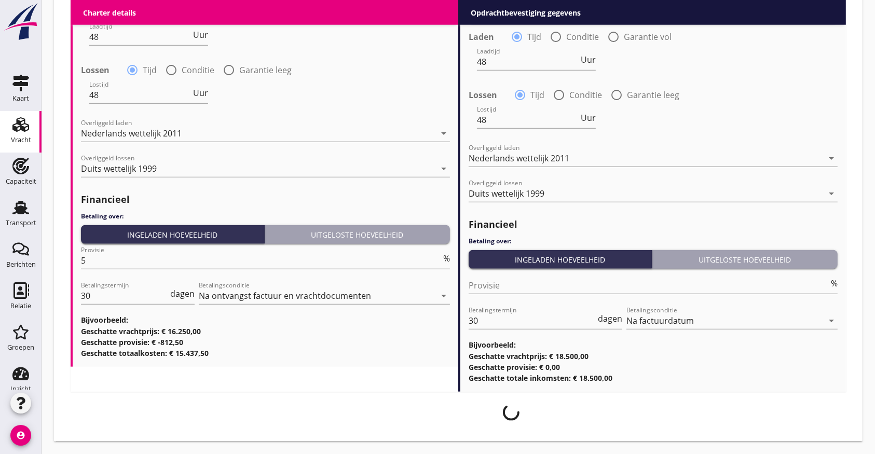
scroll to position [1142, 0]
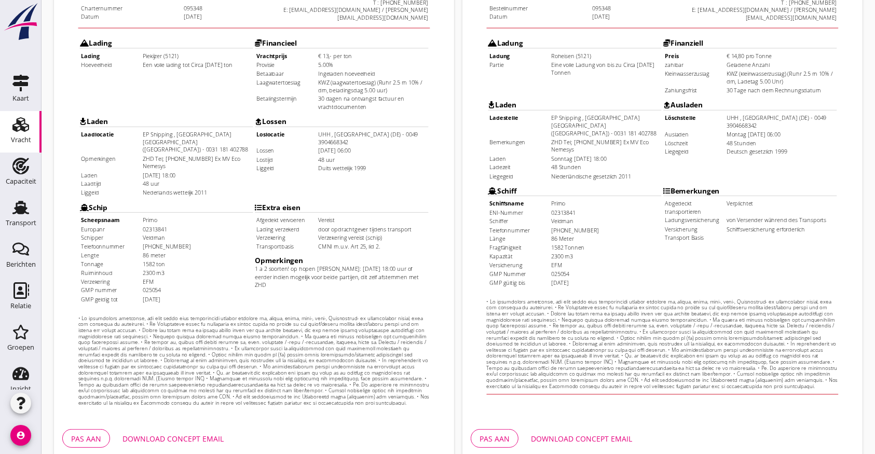
scroll to position [298, 0]
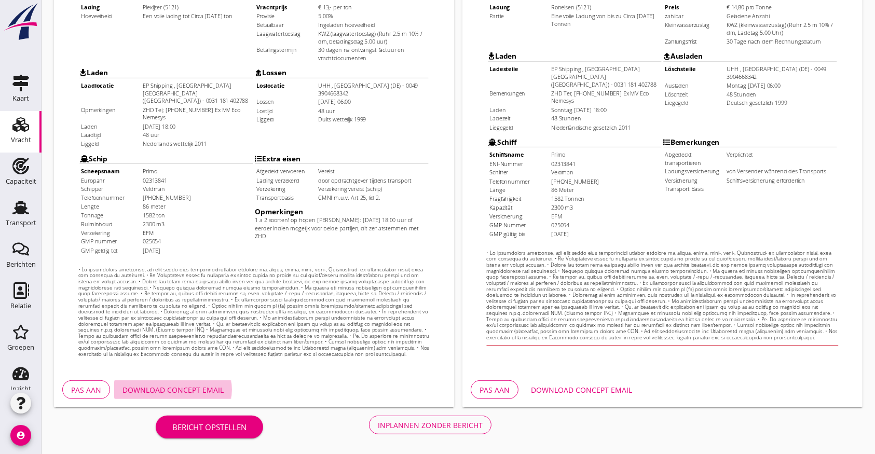
click at [192, 387] on div "Download concept email" at bounding box center [173, 390] width 101 height 11
click at [409, 412] on div "Bericht opstellen Inplannen zonder bericht" at bounding box center [323, 425] width 539 height 34
click at [410, 423] on div "Inplannen zonder bericht" at bounding box center [430, 425] width 105 height 11
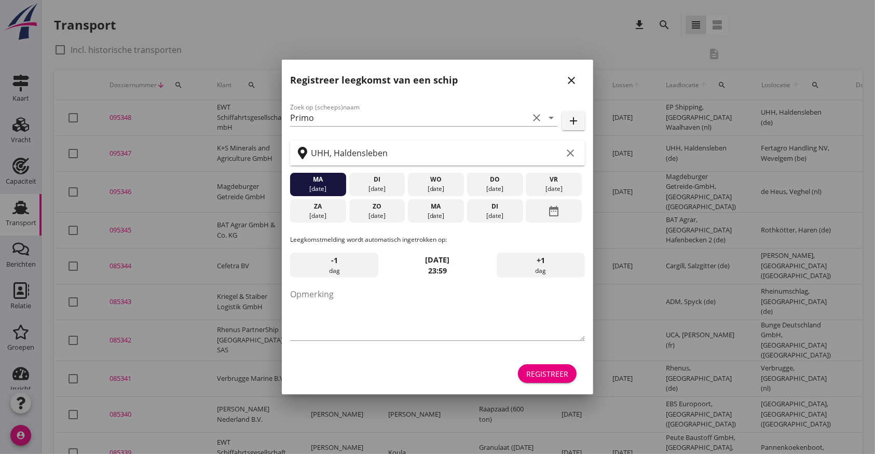
click at [552, 372] on div "Registreer" at bounding box center [547, 374] width 42 height 11
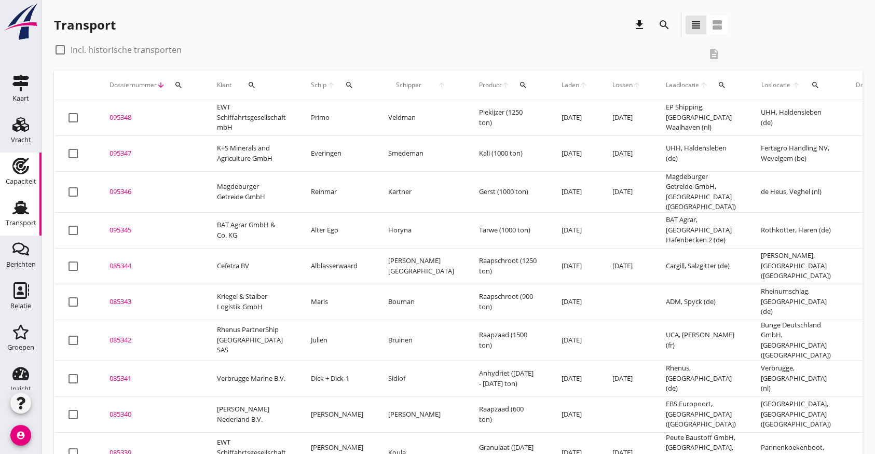
click at [12, 162] on icon "Capaciteit" at bounding box center [20, 166] width 17 height 17
